Goal: Information Seeking & Learning: Understand process/instructions

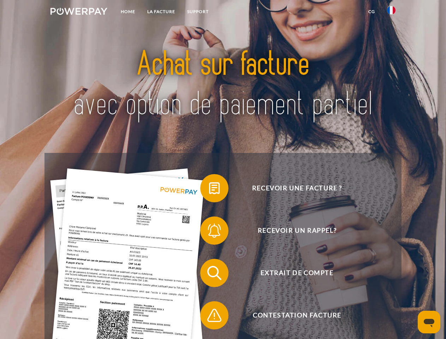
click at [79, 12] on img at bounding box center [78, 11] width 57 height 7
click at [391, 12] on img at bounding box center [391, 10] width 8 height 8
click at [371, 12] on link "CG" at bounding box center [371, 11] width 19 height 13
click at [209, 190] on span at bounding box center [203, 188] width 35 height 35
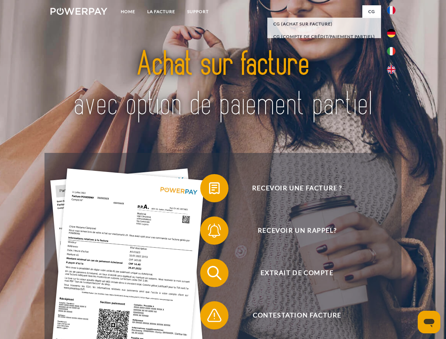
click at [209, 232] on span at bounding box center [203, 230] width 35 height 35
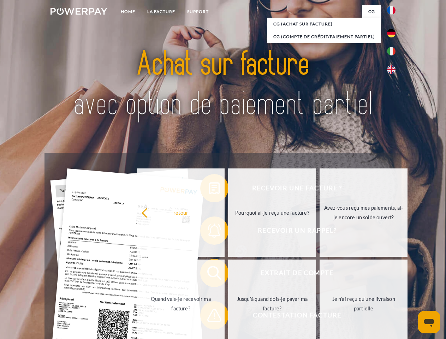
click at [228, 274] on link "Jusqu'à quand dois-je payer ma facture?" at bounding box center [272, 304] width 88 height 88
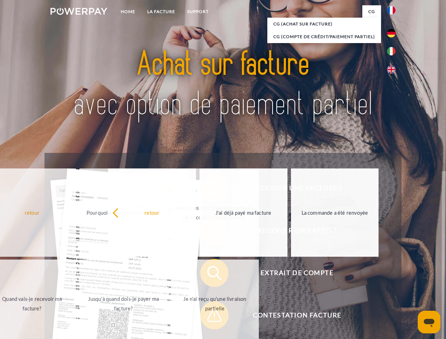
click at [209, 317] on span at bounding box center [203, 315] width 35 height 35
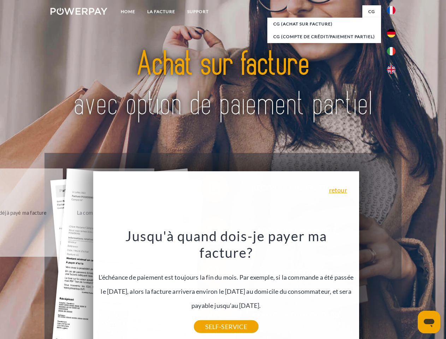
click at [429, 322] on icon "Ouvrir la fenêtre de messagerie" at bounding box center [429, 323] width 11 height 8
